Goal: Information Seeking & Learning: Learn about a topic

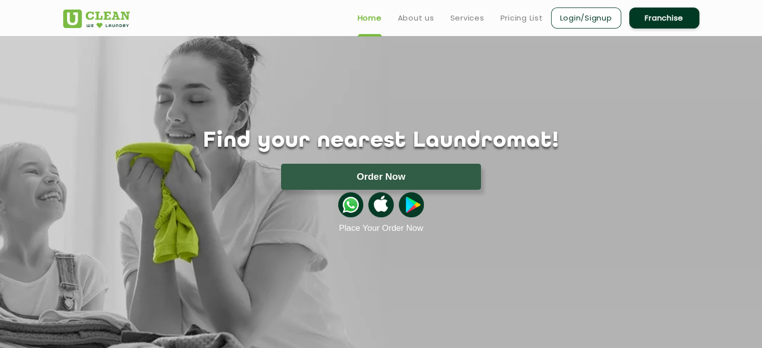
click at [468, 24] on ul "Home About us Services Pricing List Login/Signup Franchise" at bounding box center [525, 18] width 350 height 24
click at [470, 18] on link "Services" at bounding box center [468, 18] width 34 height 12
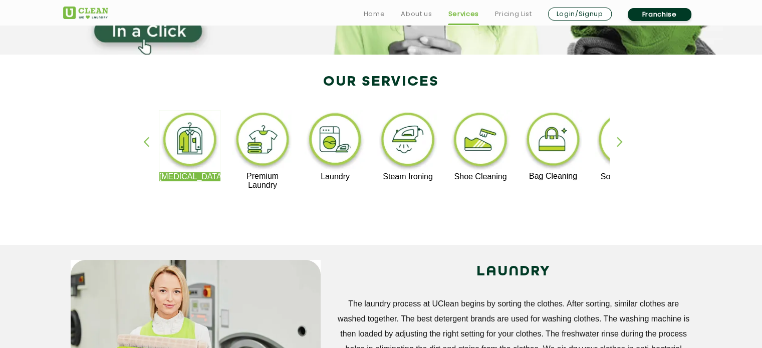
scroll to position [200, 0]
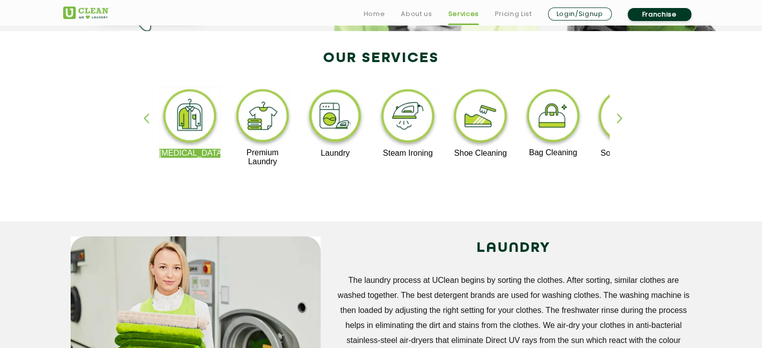
click at [627, 118] on div "button" at bounding box center [624, 127] width 15 height 28
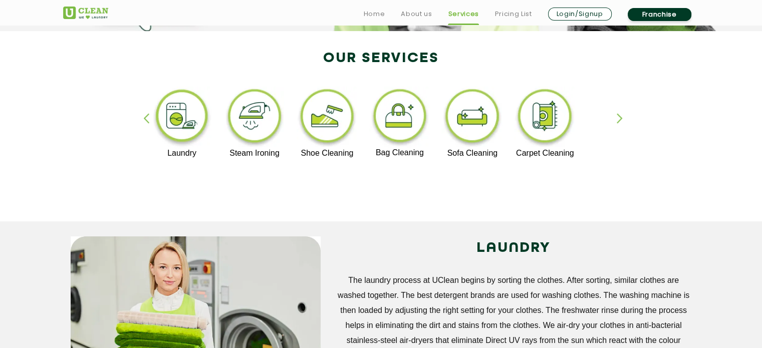
click at [627, 119] on div "button" at bounding box center [624, 127] width 15 height 28
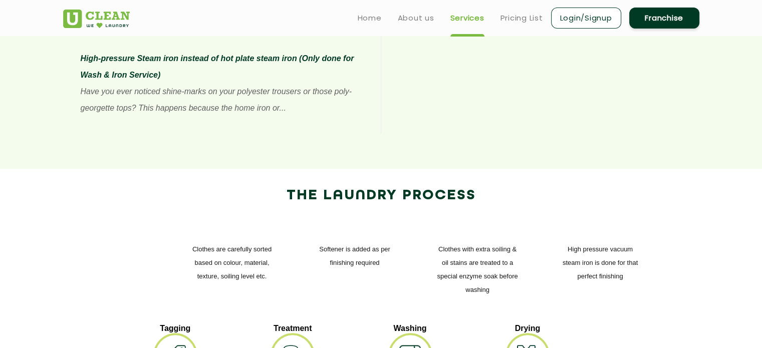
scroll to position [900, 0]
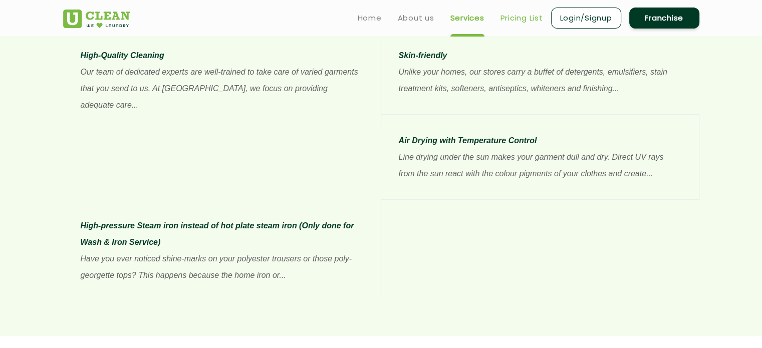
click at [502, 21] on link "Pricing List" at bounding box center [522, 18] width 43 height 12
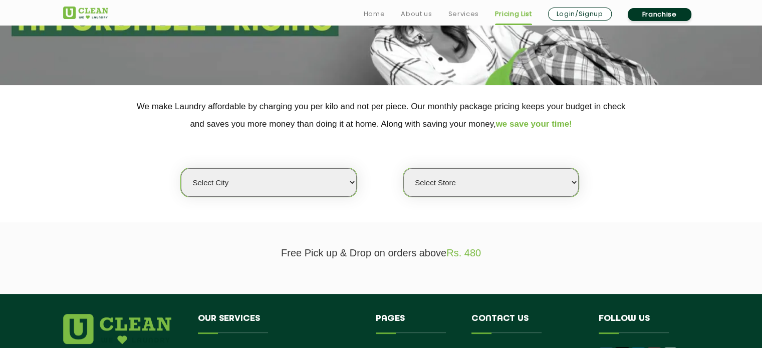
scroll to position [251, 0]
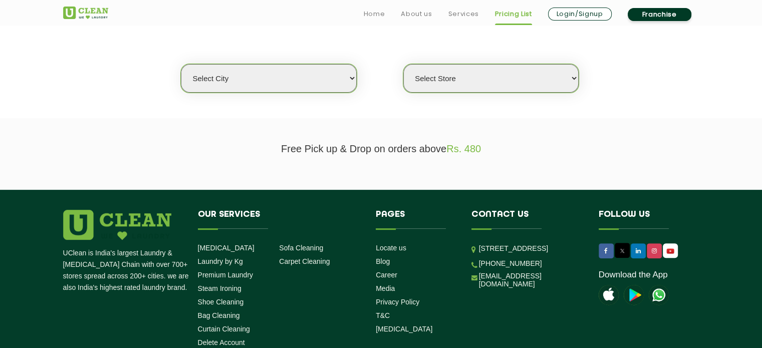
click at [291, 77] on select "Select city Aalo Agartala Agra Ahmedabad Akola Aligarh Alwar - UClean Select Am…" at bounding box center [268, 78] width 175 height 29
select select "40"
click at [181, 64] on select "Select city Aalo Agartala Agra Ahmedabad Akola Aligarh Alwar - UClean Select Am…" at bounding box center [268, 78] width 175 height 29
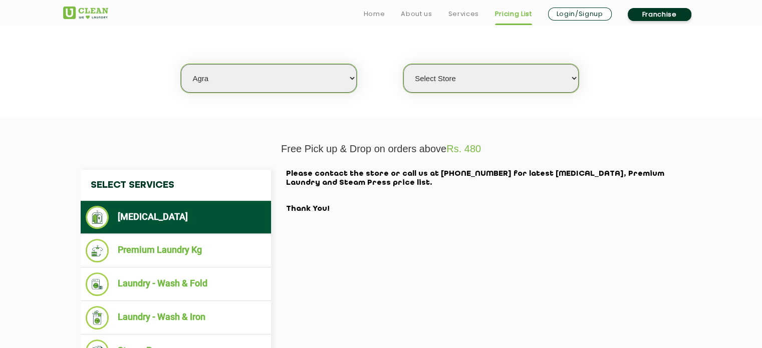
click at [469, 91] on select "Select Store UClean Kargil Crossing UClean Kamla Nagar Agra" at bounding box center [490, 78] width 175 height 29
select select "365"
click at [403, 64] on select "Select Store UClean Kargil Crossing UClean Kamla Nagar Agra" at bounding box center [490, 78] width 175 height 29
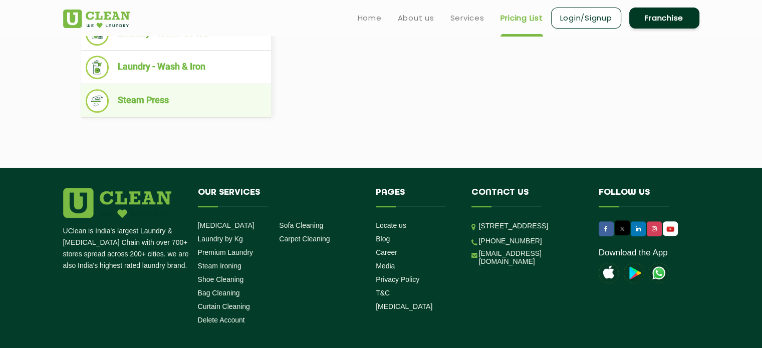
scroll to position [401, 0]
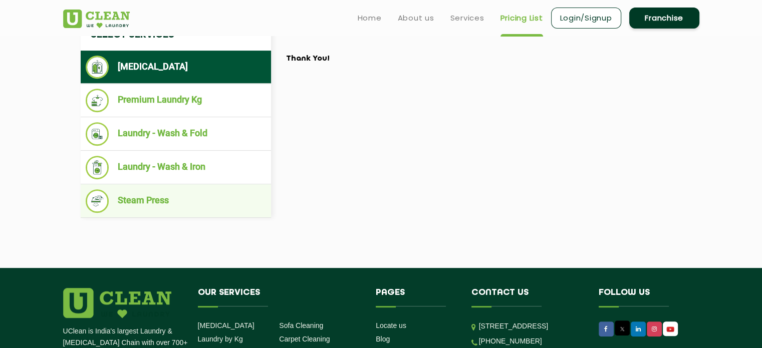
click at [148, 108] on li "Premium Laundry Kg" at bounding box center [176, 101] width 180 height 24
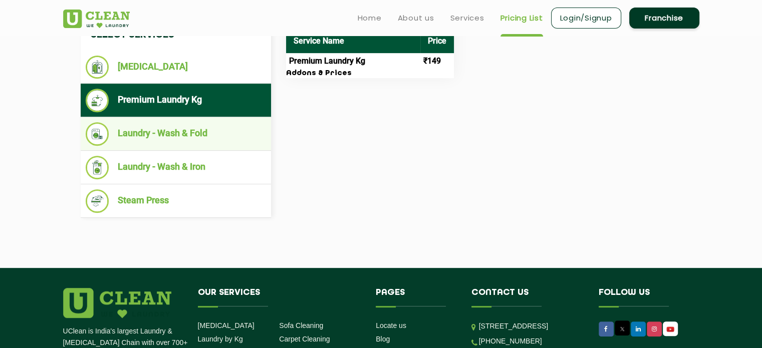
click at [156, 118] on ul "Laundry - Wash & Fold" at bounding box center [176, 134] width 190 height 34
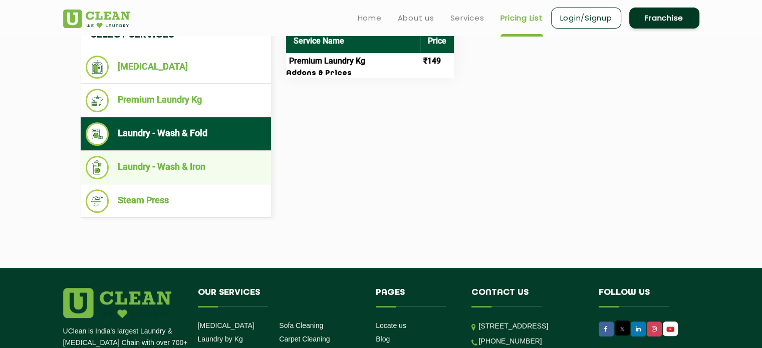
click at [159, 156] on li "Laundry - Wash & Iron" at bounding box center [176, 168] width 180 height 24
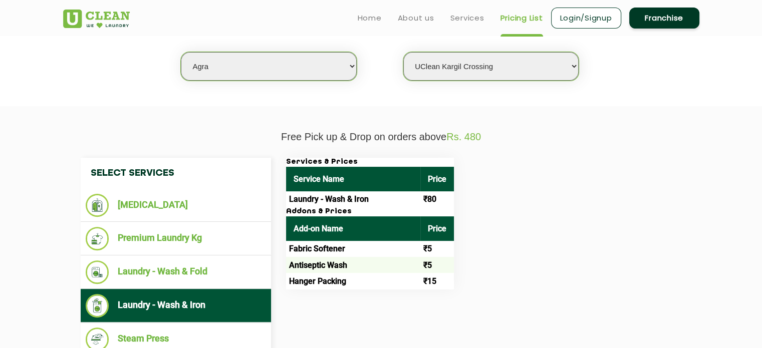
scroll to position [251, 0]
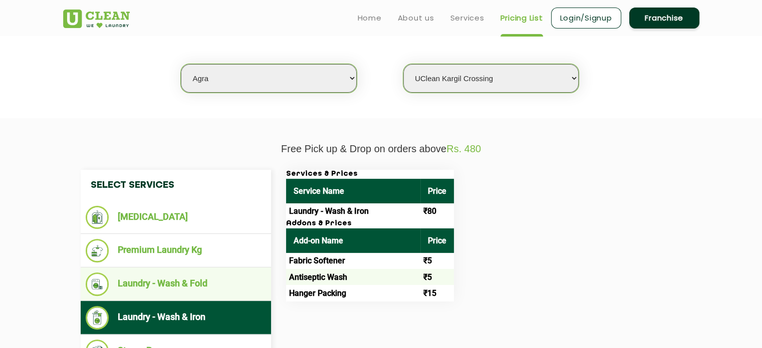
click at [239, 280] on li "Laundry - Wash & Fold" at bounding box center [176, 285] width 180 height 24
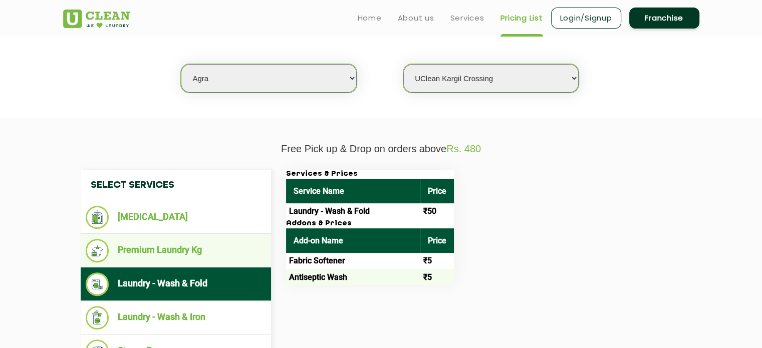
click at [206, 257] on li "Premium Laundry Kg" at bounding box center [176, 251] width 180 height 24
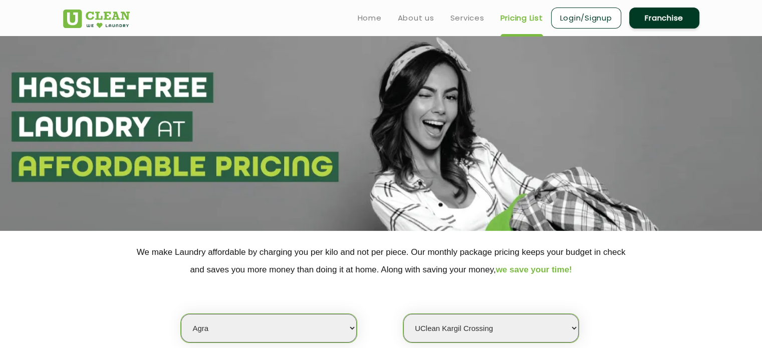
scroll to position [0, 0]
click at [651, 14] on link "Franchise" at bounding box center [664, 18] width 70 height 21
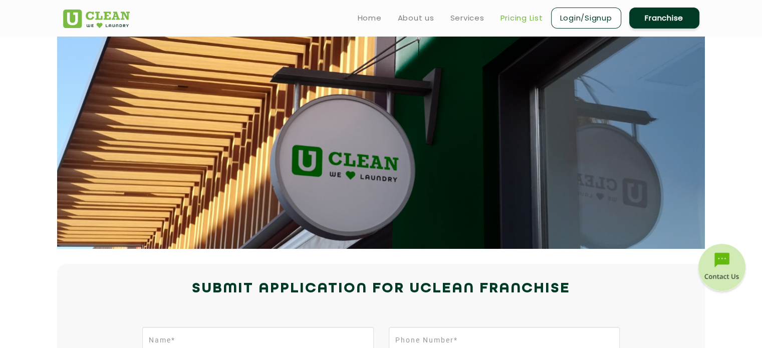
click at [526, 14] on link "Pricing List" at bounding box center [522, 18] width 43 height 12
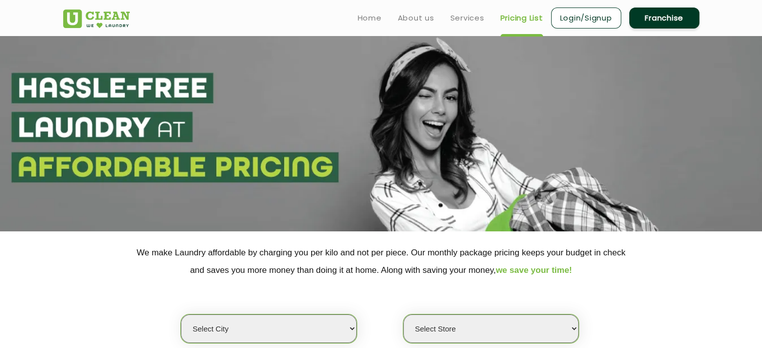
click at [450, 32] on header "Home About us Services Pricing List Login/Signup Franchise" at bounding box center [381, 18] width 762 height 36
select select "0"
click at [467, 20] on link "Services" at bounding box center [468, 18] width 34 height 12
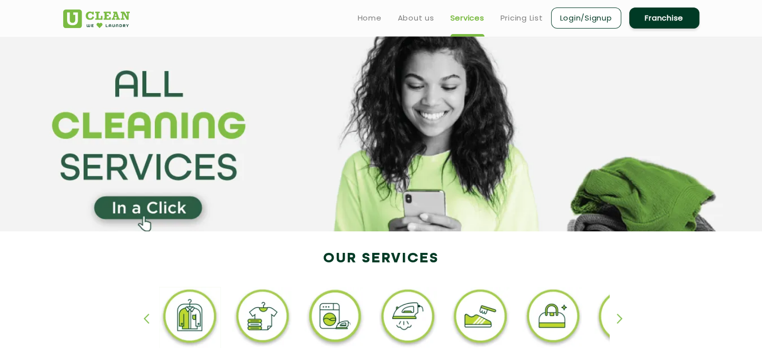
scroll to position [251, 0]
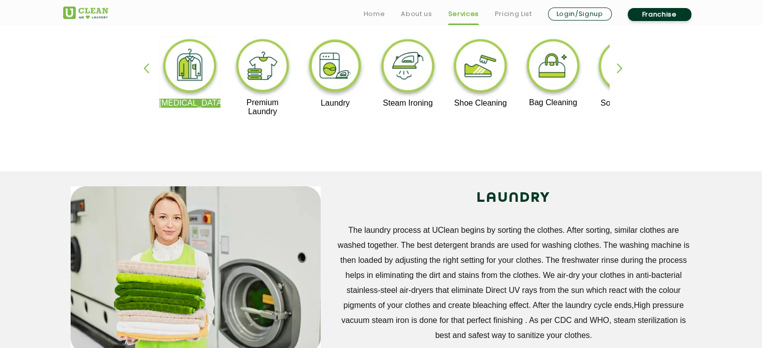
click at [408, 63] on img at bounding box center [408, 68] width 62 height 62
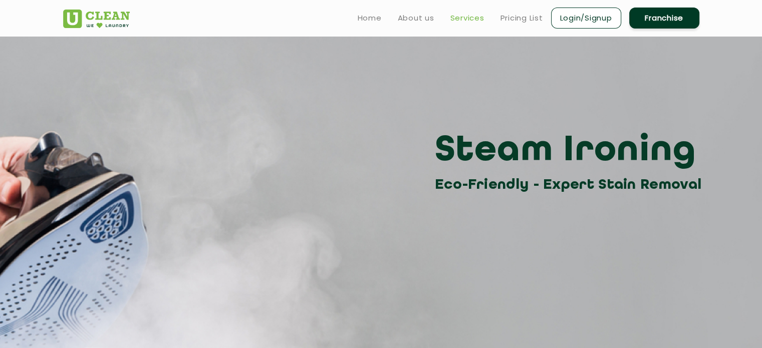
click at [483, 13] on link "Services" at bounding box center [468, 18] width 34 height 12
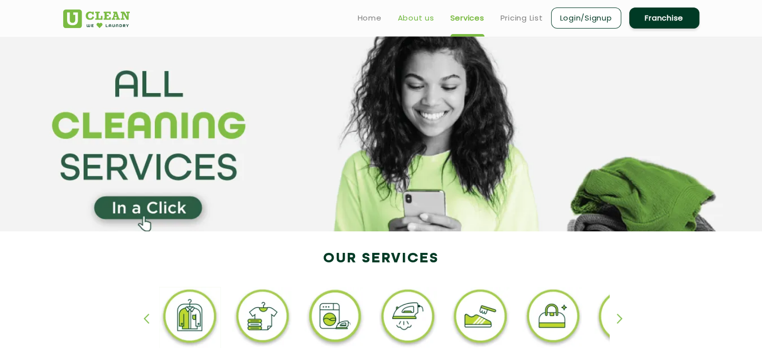
click at [410, 13] on link "About us" at bounding box center [416, 18] width 37 height 12
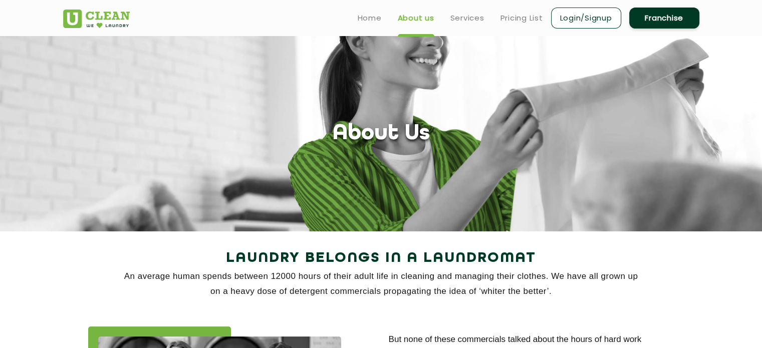
click at [376, 14] on link "Home" at bounding box center [370, 18] width 24 height 12
